Goal: Communication & Community: Answer question/provide support

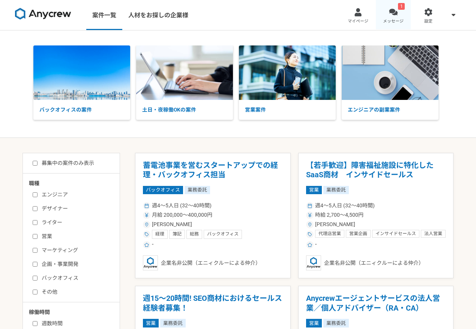
click at [394, 13] on div at bounding box center [393, 12] width 9 height 9
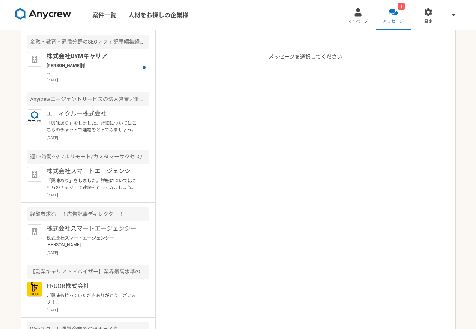
click at [353, 129] on article "メッセージを選択してください" at bounding box center [306, 179] width 300 height 298
click at [95, 79] on p "[DATE]" at bounding box center [98, 80] width 103 height 6
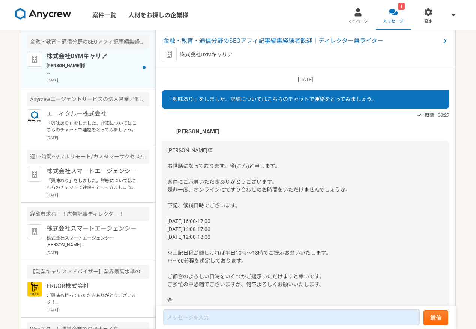
scroll to position [35, 0]
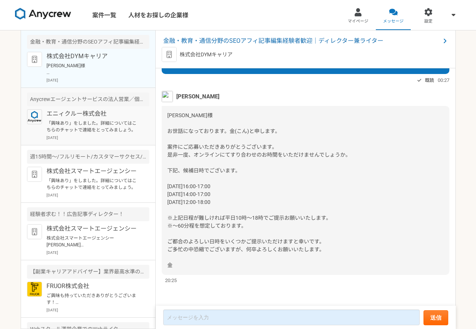
click at [84, 122] on p "「興味あり」をしました。詳細についてはこちらのチャットで連絡をとってみましょう。" at bounding box center [93, 127] width 93 height 14
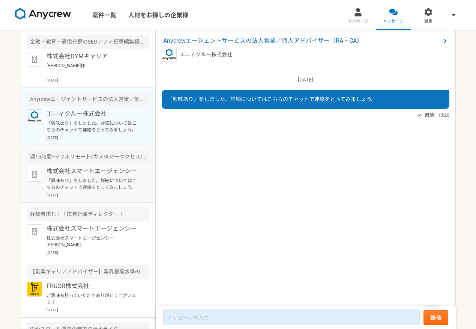
click at [82, 171] on p "株式会社スマートエージェンシー" at bounding box center [93, 171] width 93 height 9
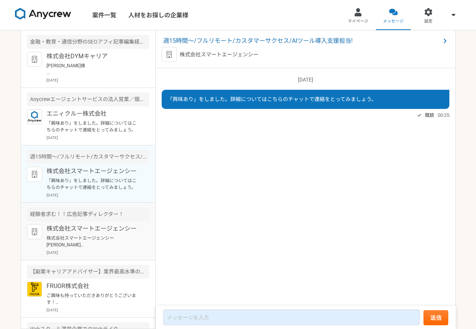
click at [80, 226] on p "株式会社スマートエージェンシー" at bounding box center [93, 228] width 93 height 9
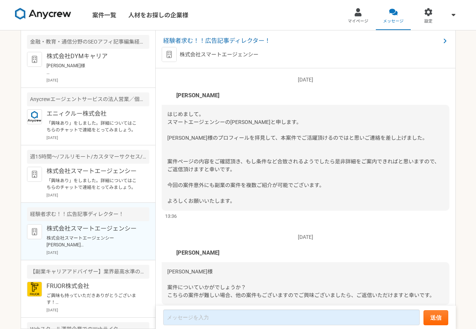
scroll to position [190, 0]
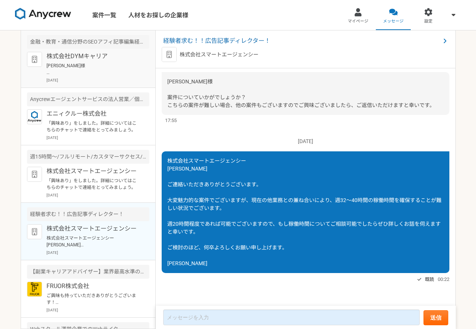
click at [95, 62] on div "株式会社DYMキャリア 中村様 お世話になっております。金(こん)と申します。 案件にご応募いただきありがとうございます。 是非一度、オンラインにてすり合わせ…" at bounding box center [98, 67] width 103 height 31
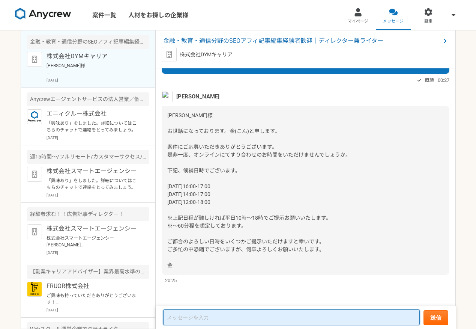
click at [197, 314] on textarea at bounding box center [291, 317] width 257 height 16
type textarea "ご"
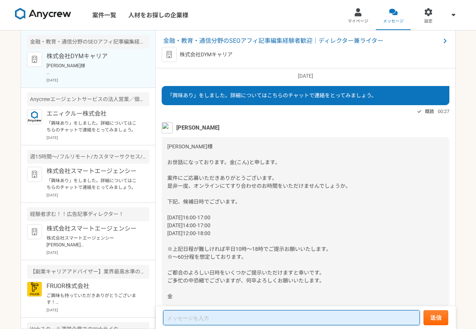
scroll to position [0, 0]
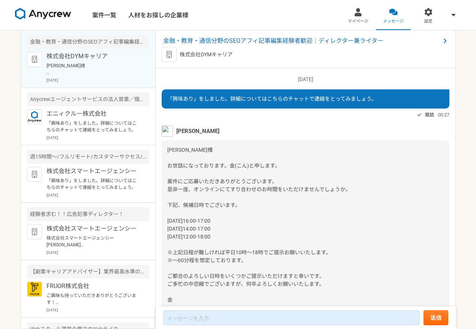
click at [236, 54] on div "株式会社DYMキャリア" at bounding box center [306, 54] width 288 height 15
drag, startPoint x: 244, startPoint y: 54, endPoint x: 181, endPoint y: 57, distance: 62.4
click at [181, 57] on div "株式会社DYMキャリア" at bounding box center [306, 54] width 288 height 15
copy p "株式会社DYMキャリア"
click at [358, 15] on div at bounding box center [358, 12] width 9 height 9
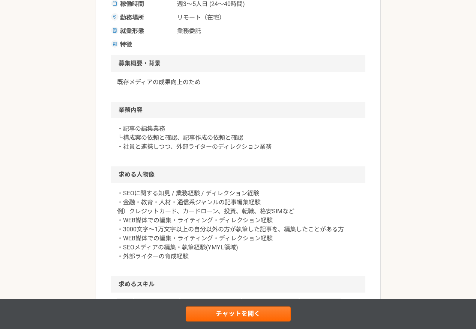
scroll to position [184, 0]
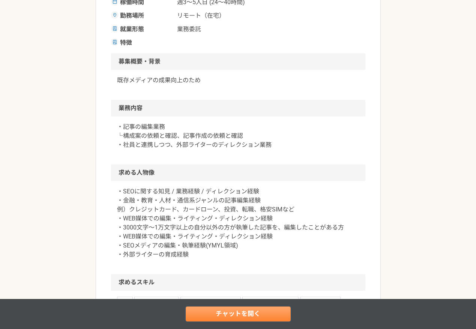
click at [197, 311] on link "チャットを開く" at bounding box center [238, 313] width 105 height 15
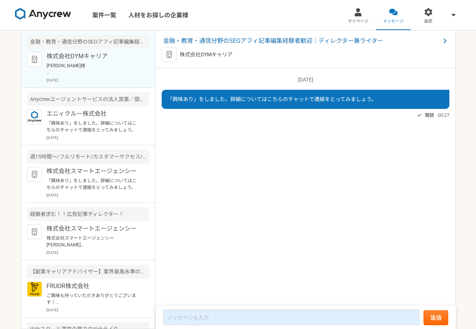
scroll to position [35, 0]
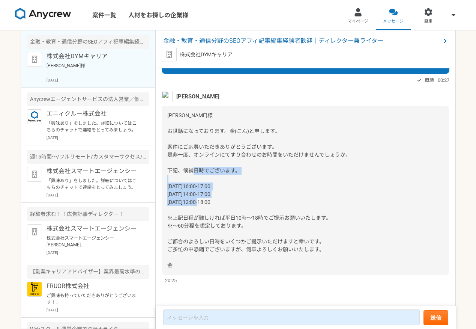
drag, startPoint x: 229, startPoint y: 201, endPoint x: 164, endPoint y: 186, distance: 65.8
click at [164, 186] on div "[PERSON_NAME]様 お世話になっております。金(こん)と申します。 案件にご応募いただきありがとうございます。 是非一度、オンラインにてすり合わせの…" at bounding box center [306, 190] width 288 height 169
copy span "10/14（火）16:00-17:00 10/16（木）14:00-17:00 10/17（金）12:00-18:00"
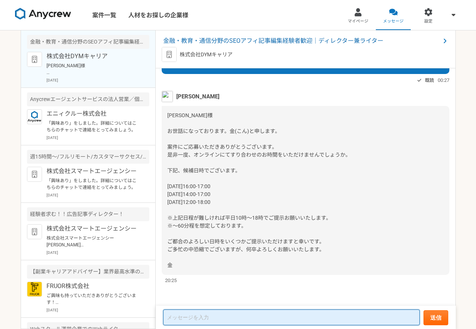
click at [176, 319] on textarea at bounding box center [291, 317] width 257 height 16
paste textarea "株式会社DYMキャリア 金 様 この度はお打ち合わせの機会を設けていただき、感謝申し上げます。 ご提示いただいた日程のうち、下記の時間帯でしたら対応可能でござ…"
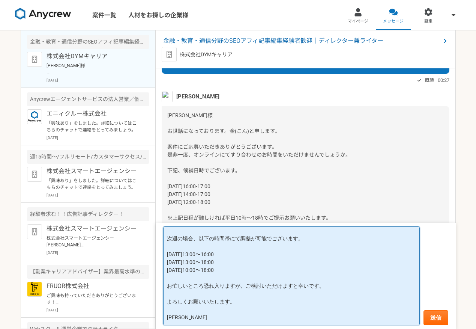
scroll to position [75, 0]
click at [169, 301] on textarea "株式会社DYMキャリア 金 様 この度はお打ち合わせの機会を設けていただき、感謝申し上げます。 ご提示いただいた日程のうち、下記の時間帯でしたら対応可能でござ…" at bounding box center [291, 275] width 257 height 99
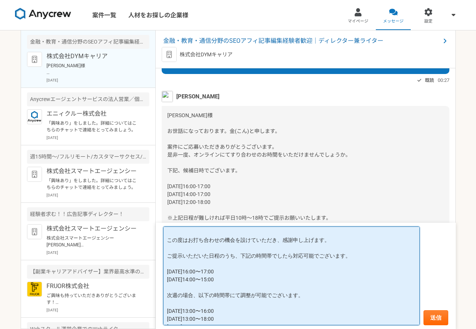
scroll to position [18, 0]
click at [291, 257] on textarea "株式会社DYMキャリア 金 様 この度はお打ち合わせの機会を設けていただき、感謝申し上げます。 ご提示いただいた日程のうち、下記の時間帯でしたら対応可能でござ…" at bounding box center [291, 275] width 257 height 99
drag, startPoint x: 350, startPoint y: 254, endPoint x: 164, endPoint y: 254, distance: 186.5
click at [164, 254] on textarea "株式会社DYMキャリア 金 様 この度はお打ち合わせの機会を設けていただき、感謝申し上げます。 ご提示いただいた日程のうち、下記の時間帯にて対応が可能でござい…" at bounding box center [291, 275] width 257 height 99
click at [226, 257] on textarea "株式会社DYMキャリア 金 様 この度はお打ち合わせの機会を設けていただき、感謝申し上げます。 ご提示いただいた日程のうち、下記の時間帯にて対応が可能でござい…" at bounding box center [291, 275] width 257 height 99
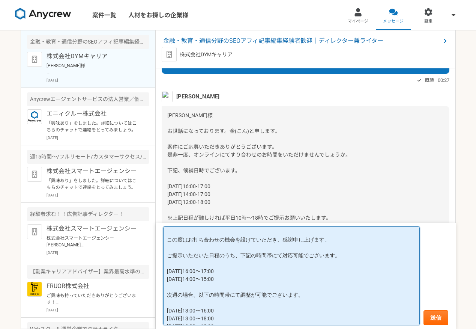
drag, startPoint x: 345, startPoint y: 256, endPoint x: 160, endPoint y: 254, distance: 184.3
click at [160, 254] on form "株式会社DYMキャリア 金 様 この度はお打ち合わせの機会を設けていただき、感謝申し上げます。 ご提示いただいた日程のうち、下記の時間帯にて対応可能でございま…" at bounding box center [306, 276] width 300 height 106
click at [228, 259] on textarea "株式会社DYMキャリア 金 様 この度はお打ち合わせの機会を設けていただき、感謝申し上げます。 ご提示いただいた日程のうち、下記の時間帯にて対応可能でございま…" at bounding box center [291, 275] width 257 height 99
drag, startPoint x: 338, startPoint y: 256, endPoint x: 243, endPoint y: 258, distance: 94.6
click at [243, 258] on textarea "株式会社DYMキャリア 金 様 この度はお打ち合わせの機会を設けていただき、感謝申し上げます。 ご提示いただいた日程のうち、下記の時間帯にて対応可能でございま…" at bounding box center [291, 275] width 257 height 99
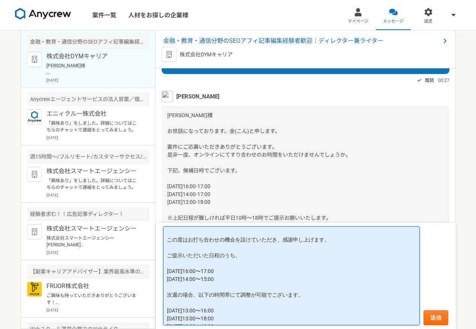
paste textarea "ご提示いただいた日程のうち、下記の時間帯に対応可能でございます。"
click at [233, 257] on textarea "株式会社DYMキャリア 金 様 この度はお打ち合わせの機会を設けていただき、感謝申し上げます。 ご提示いただいた日程のうち、下記の時間帯にて対応可能でございま…" at bounding box center [291, 275] width 257 height 99
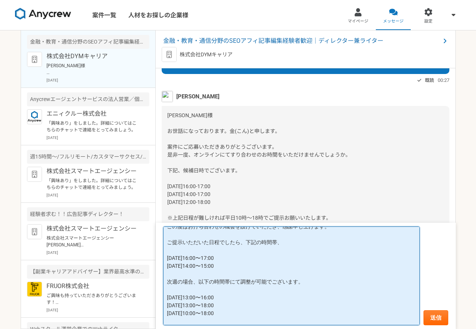
click at [206, 280] on textarea "株式会社DYMキャリア 金 様 この度はお打ち合わせの機会を設けていただき、感謝申し上げます。 ご提示いただいた日程でしたら、下記の時間帯、 10/14（火）…" at bounding box center [291, 275] width 257 height 99
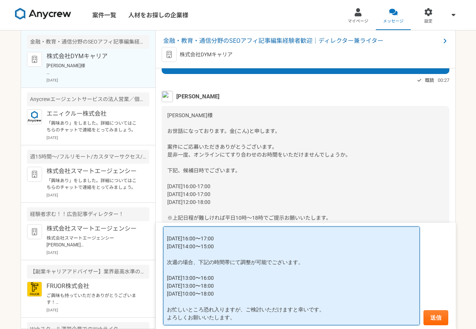
scroll to position [59, 0]
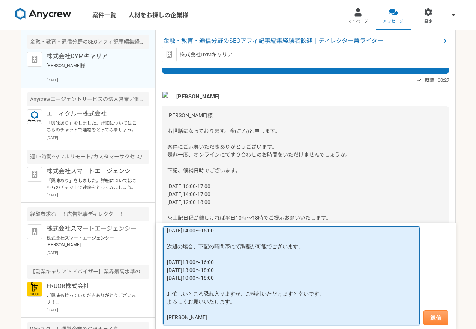
type textarea "株式会社DYMキャリア 金 様 この度はお打ち合わせの機会を設けていただき、感謝申し上げます。 ご提示いただいた日程でしたら、下記の時間帯、 10/14（火）…"
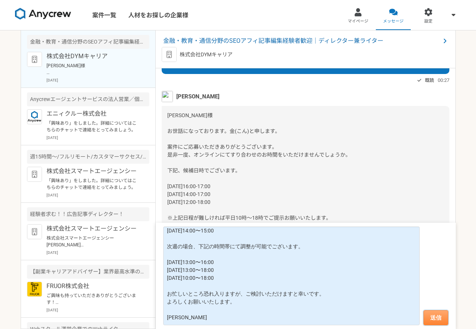
click at [437, 316] on button "送信" at bounding box center [436, 317] width 25 height 15
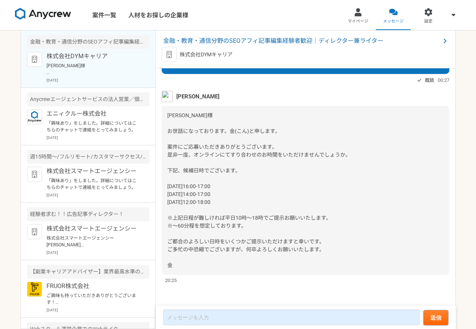
scroll to position [232, 0]
